Goal: Task Accomplishment & Management: Manage account settings

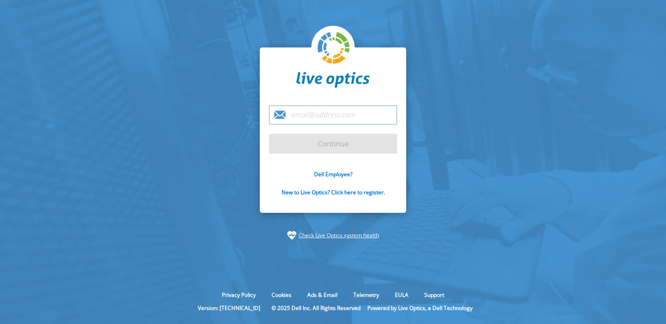
click at [338, 105] on div "Continue Dell Employee? New to Live Optics? Click here to register." at bounding box center [333, 130] width 146 height 166
click at [341, 113] on input "email" at bounding box center [333, 114] width 128 height 19
type input "ricky.nelson@eir.ie"
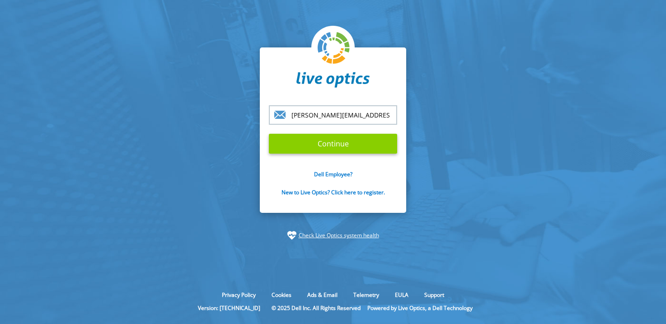
click at [327, 147] on input "Continue" at bounding box center [333, 144] width 128 height 20
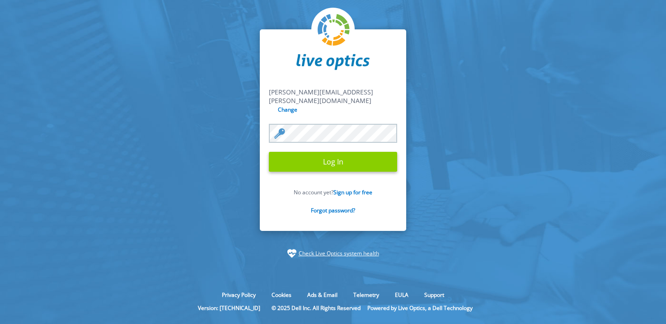
click at [331, 155] on input "Log In" at bounding box center [333, 162] width 128 height 20
click at [339, 152] on input "Log In" at bounding box center [333, 162] width 128 height 20
click at [341, 157] on input "Log In" at bounding box center [333, 162] width 128 height 20
click at [321, 153] on input "Log In" at bounding box center [333, 162] width 128 height 20
click at [298, 139] on form "ricky.nelson@eir.ie ricky.nelson@eir.ie Change Log In No account yet? Sign up f…" at bounding box center [333, 156] width 128 height 137
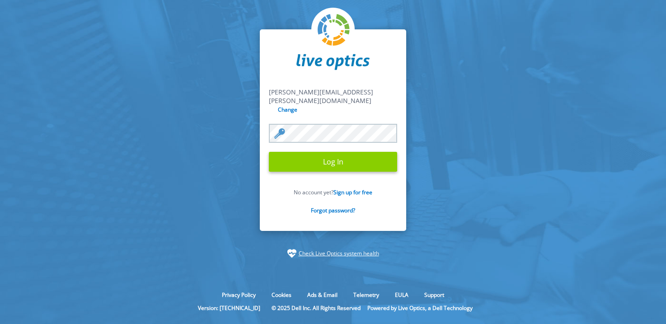
click at [313, 161] on input "Log In" at bounding box center [333, 162] width 128 height 20
click at [352, 156] on input "Log In" at bounding box center [333, 162] width 128 height 20
click at [328, 158] on input "Log In" at bounding box center [333, 162] width 128 height 20
click at [296, 159] on input "Log In" at bounding box center [333, 162] width 128 height 20
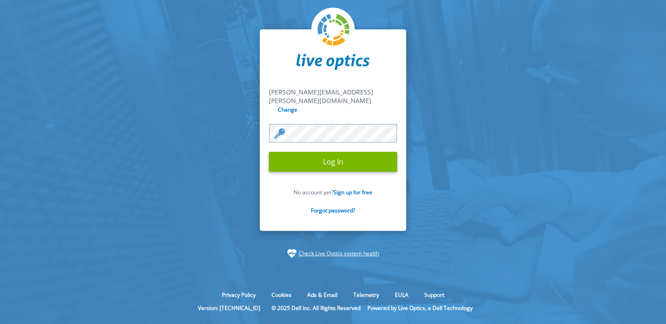
click at [335, 249] on link "Check Live Optics system health" at bounding box center [339, 253] width 80 height 9
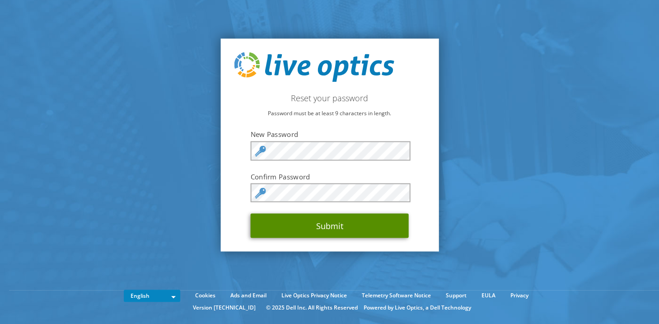
click at [323, 228] on button "Submit" at bounding box center [330, 226] width 158 height 24
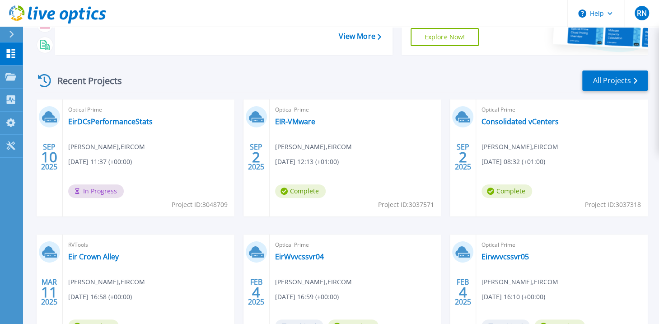
scroll to position [97, 0]
click at [169, 149] on div "Optical Prime EirDCsPerformanceStats Ricky Nelson , EIRCOM 09/10/2025, 11:37 (+…" at bounding box center [149, 157] width 172 height 117
click at [132, 117] on link "EirDCsPerformanceStats" at bounding box center [110, 121] width 84 height 9
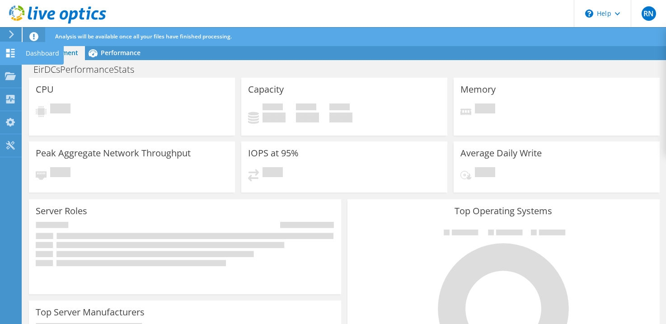
click at [15, 57] on icon at bounding box center [10, 53] width 11 height 9
